Goal: Check status

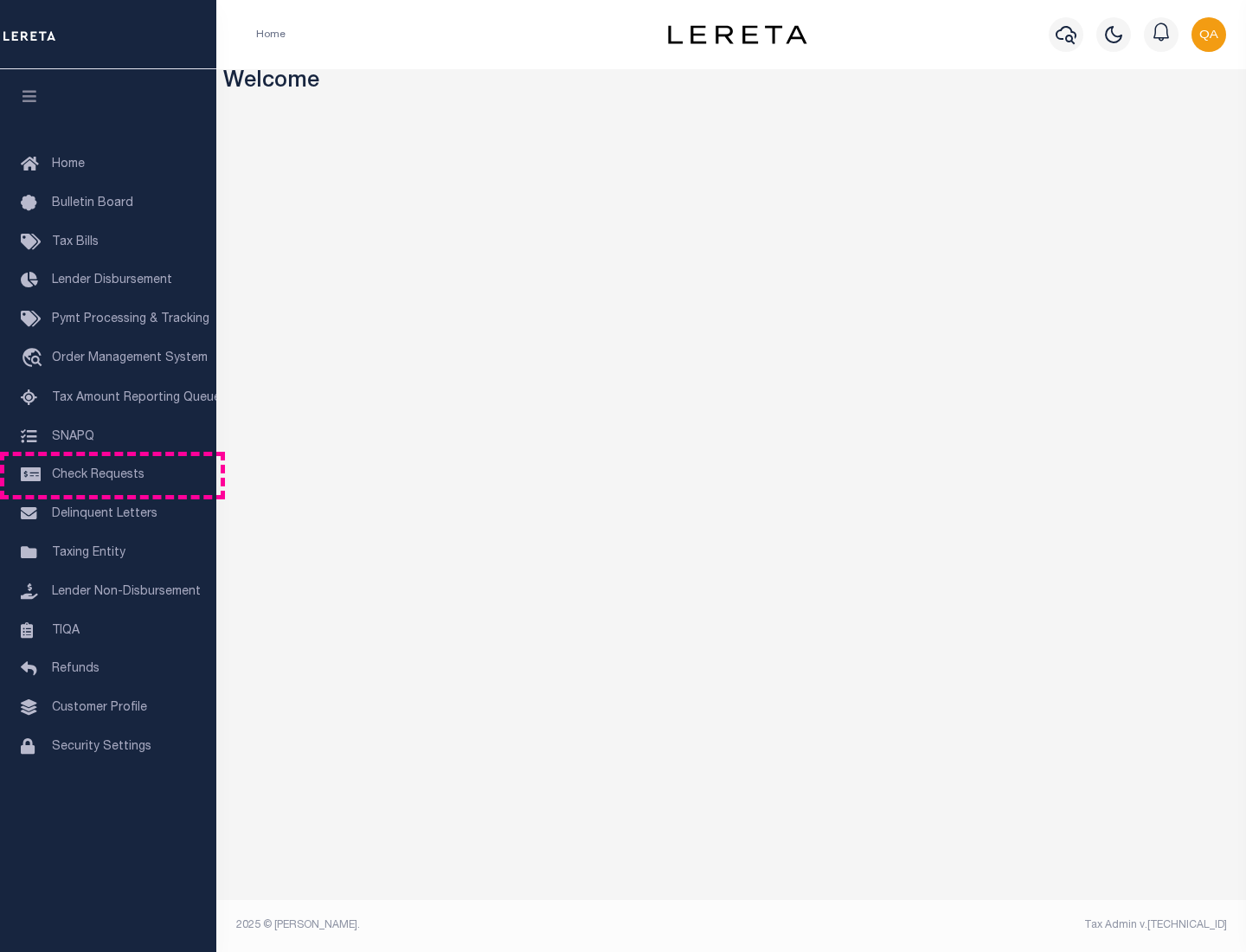
click at [109, 475] on span "Check Requests" at bounding box center [99, 475] width 93 height 12
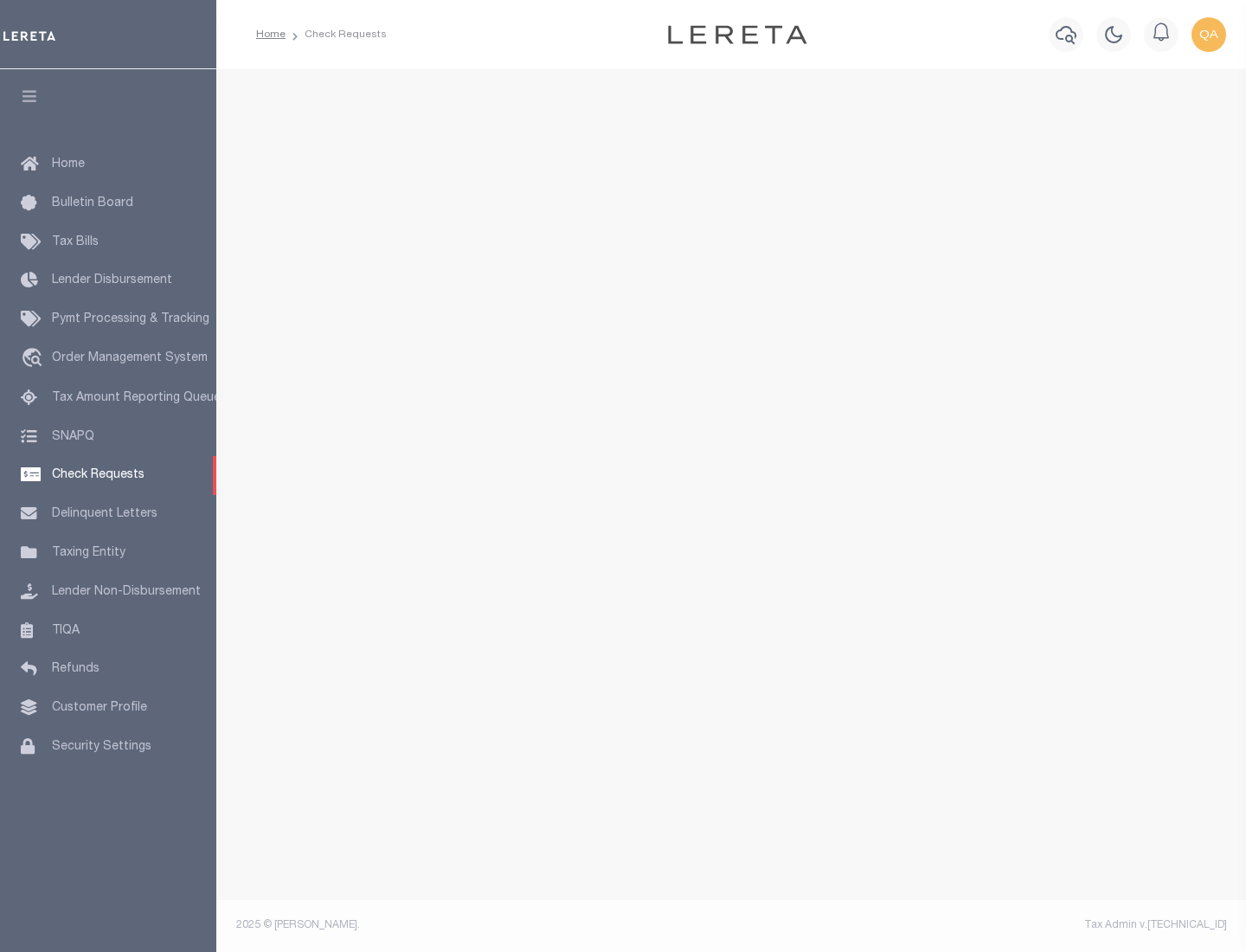
select select "50"
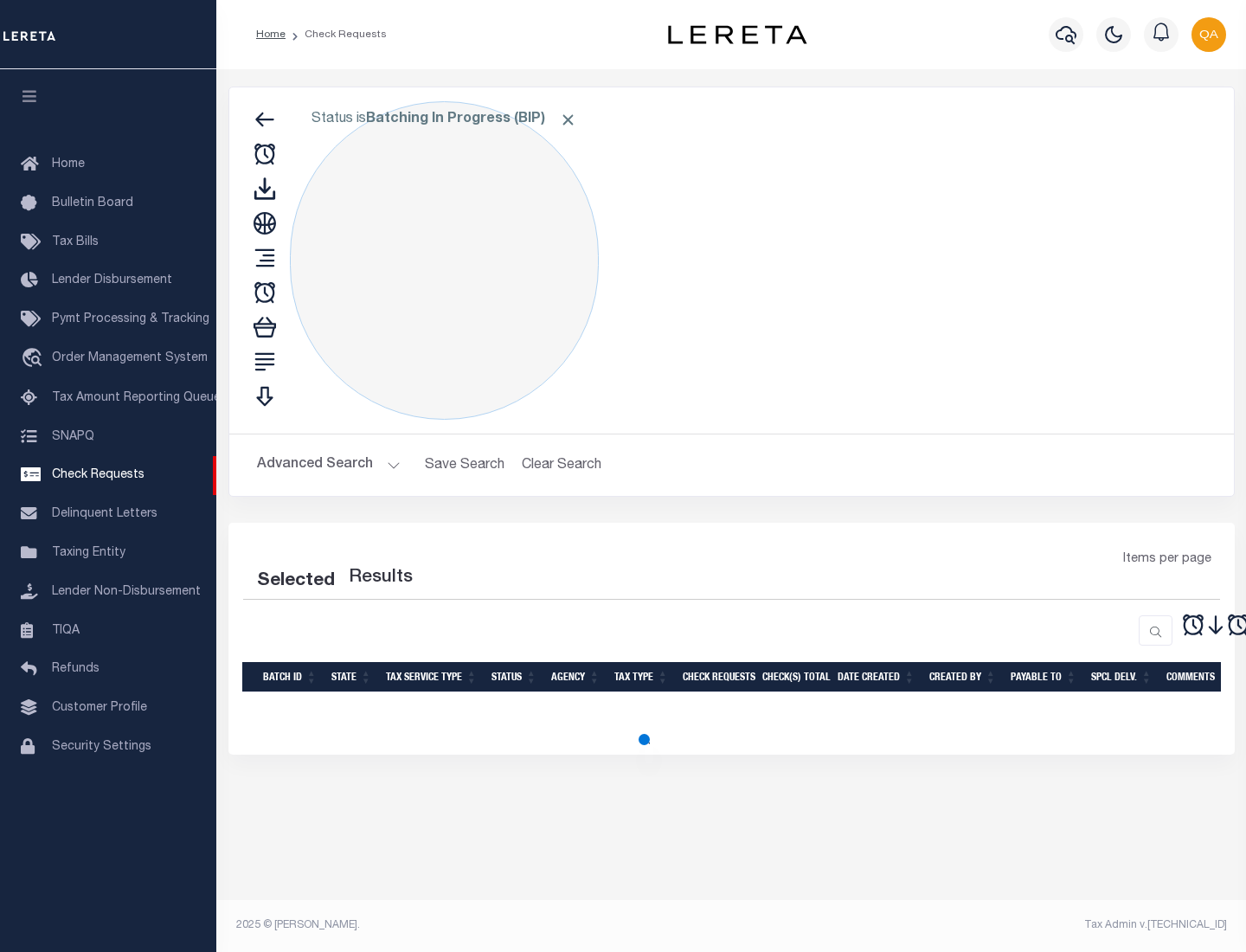
select select "50"
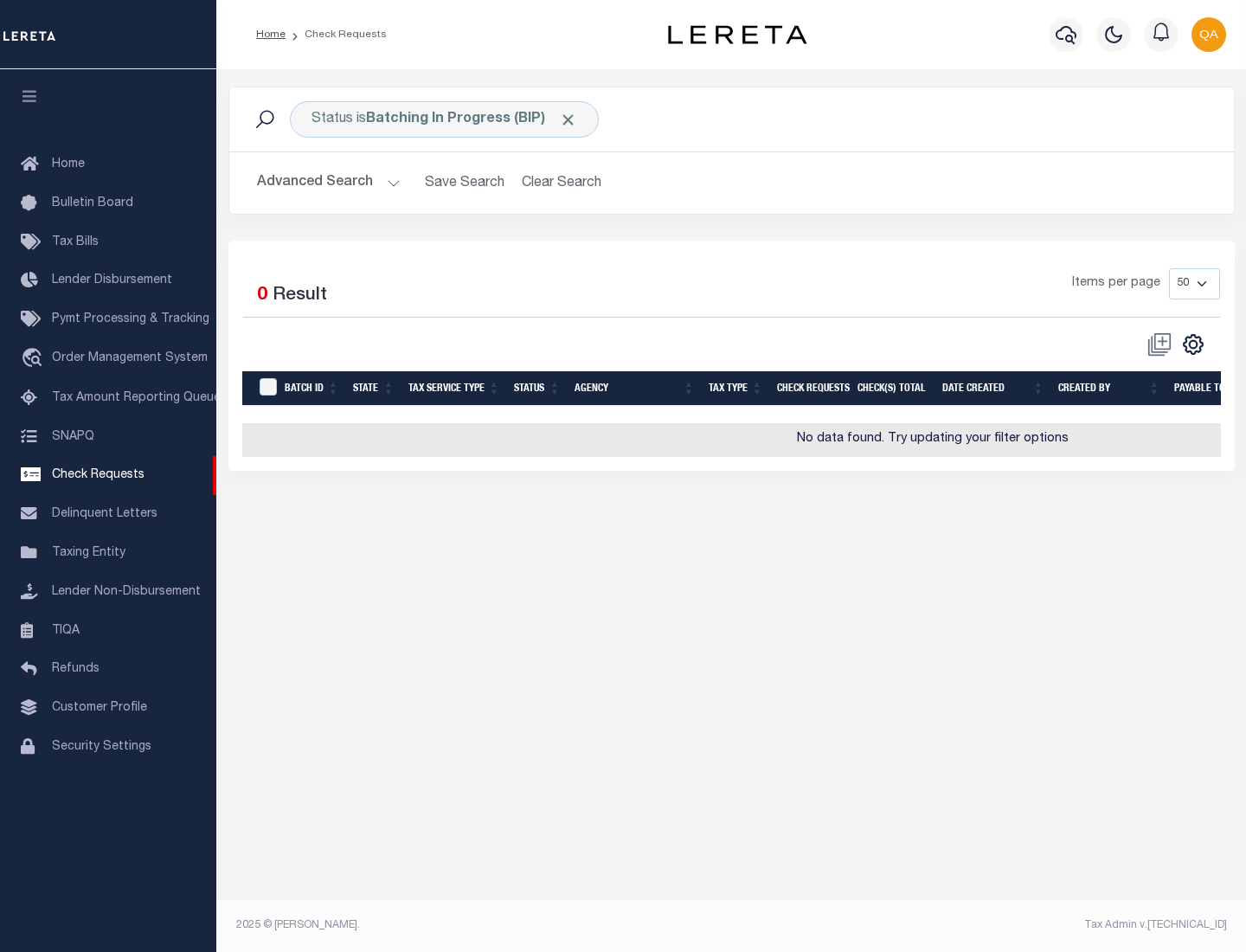
click at [569, 119] on span "Click to Remove" at bounding box center [568, 119] width 18 height 18
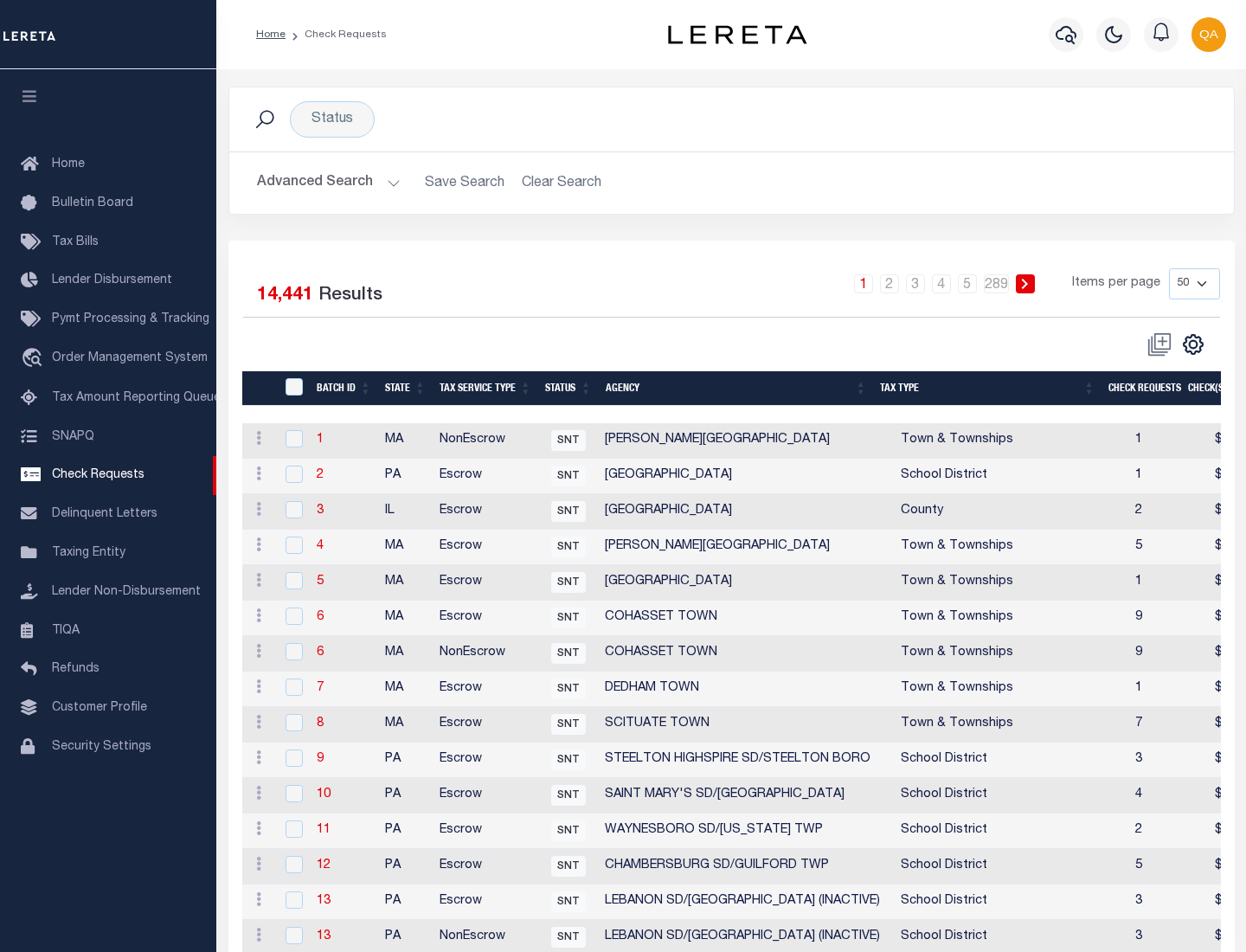
scroll to position [834, 0]
